Goal: Navigation & Orientation: Find specific page/section

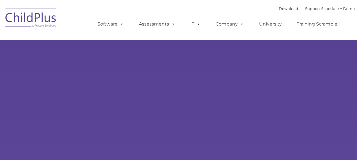
type input ""
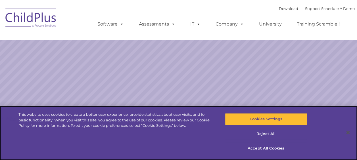
select select "MEDIUM"
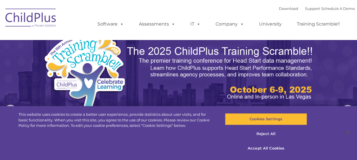
click at [47, 14] on img at bounding box center [31, 19] width 57 height 28
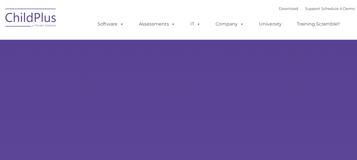
type input ""
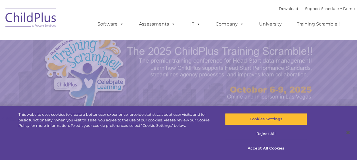
select select "MEDIUM"
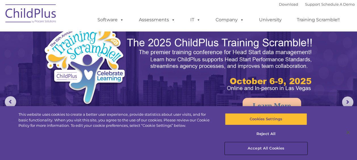
click at [266, 150] on button "Accept All Cookies" at bounding box center [266, 149] width 82 height 12
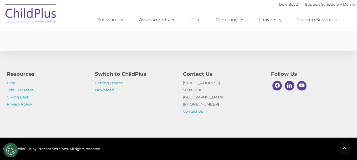
scroll to position [1093, 0]
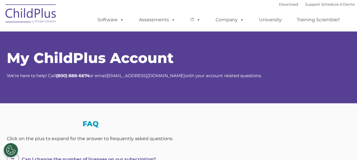
select select "MEDIUM"
